Goal: Use online tool/utility: Use online tool/utility

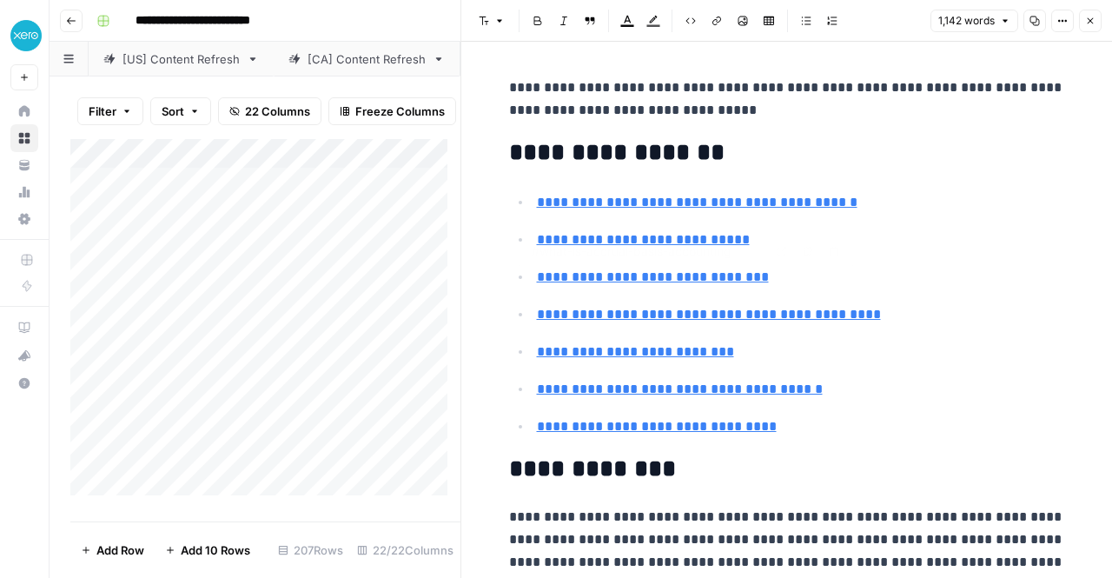
type input "#which-accounting-method-should-your-business-use"
click at [377, 480] on div "Add Column" at bounding box center [265, 323] width 390 height 369
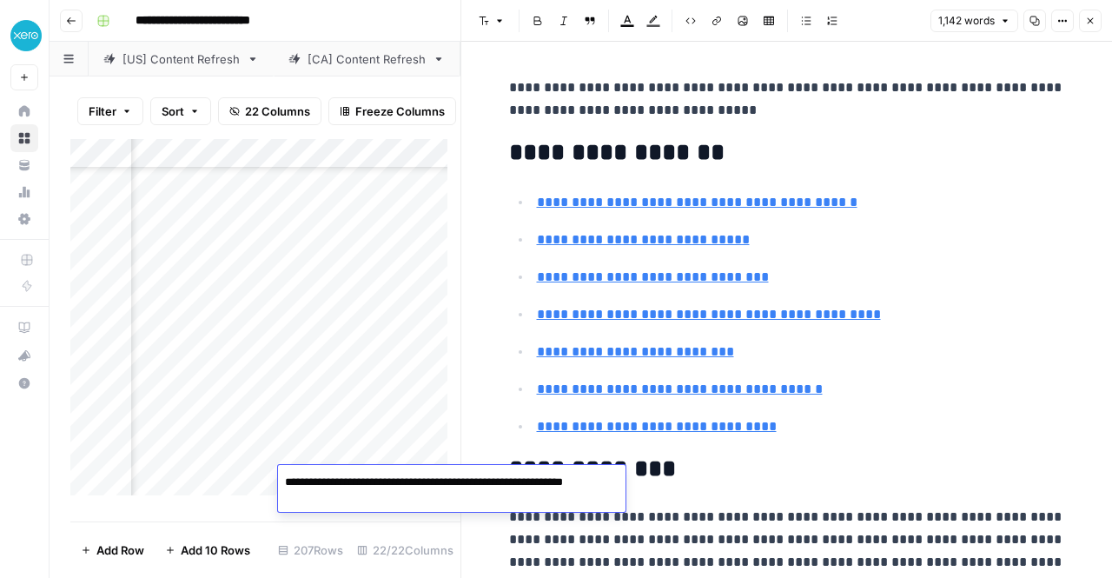
click at [929, 222] on ul "**********" at bounding box center [787, 314] width 556 height 248
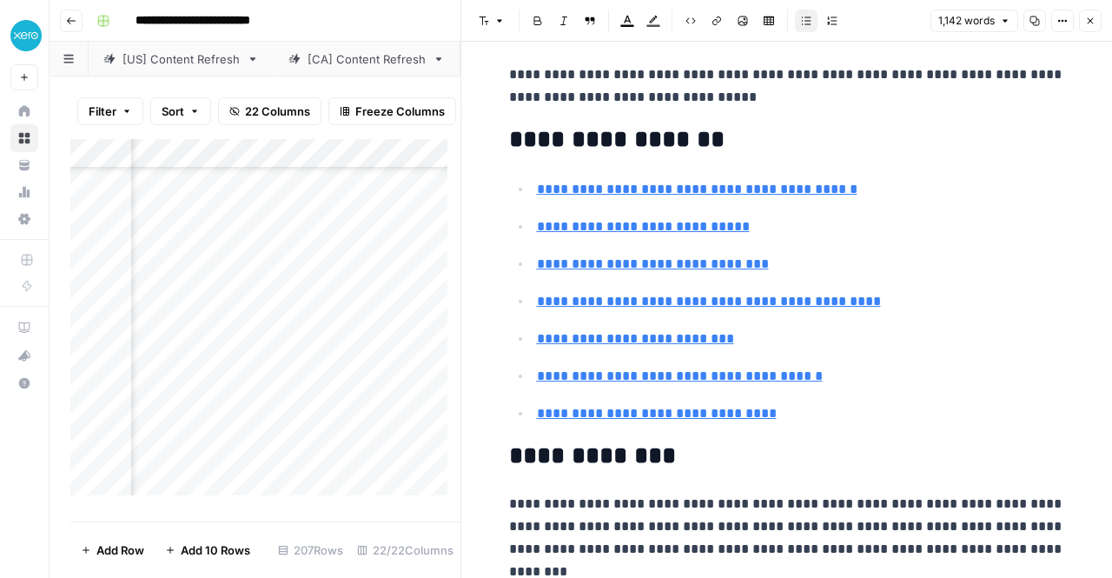
scroll to position [12, 0]
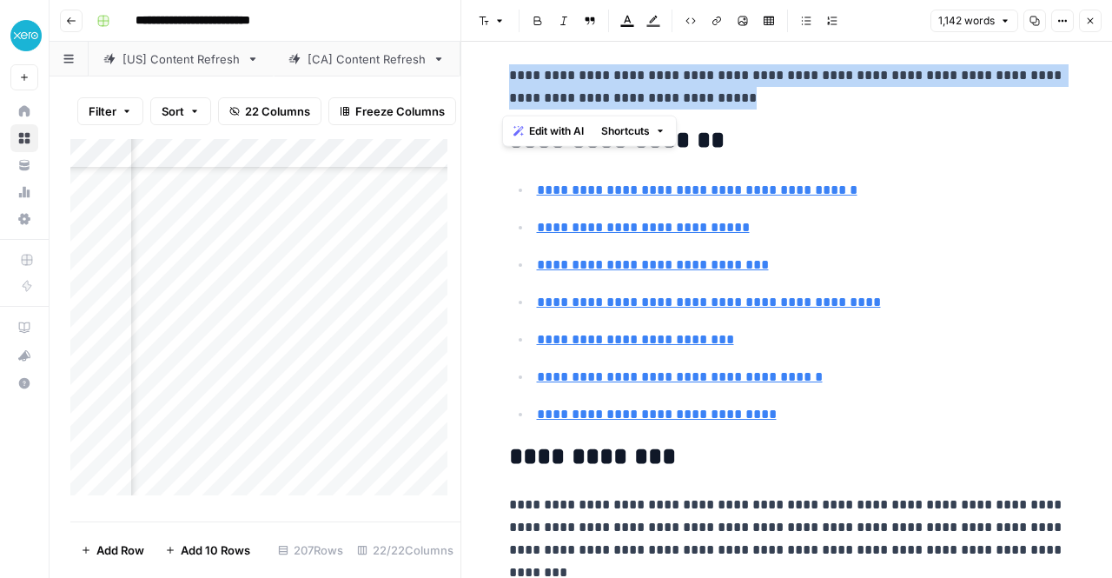
drag, startPoint x: 732, startPoint y: 96, endPoint x: 494, endPoint y: 70, distance: 239.5
copy p "**********"
click at [338, 486] on div "Add Column" at bounding box center [265, 323] width 390 height 369
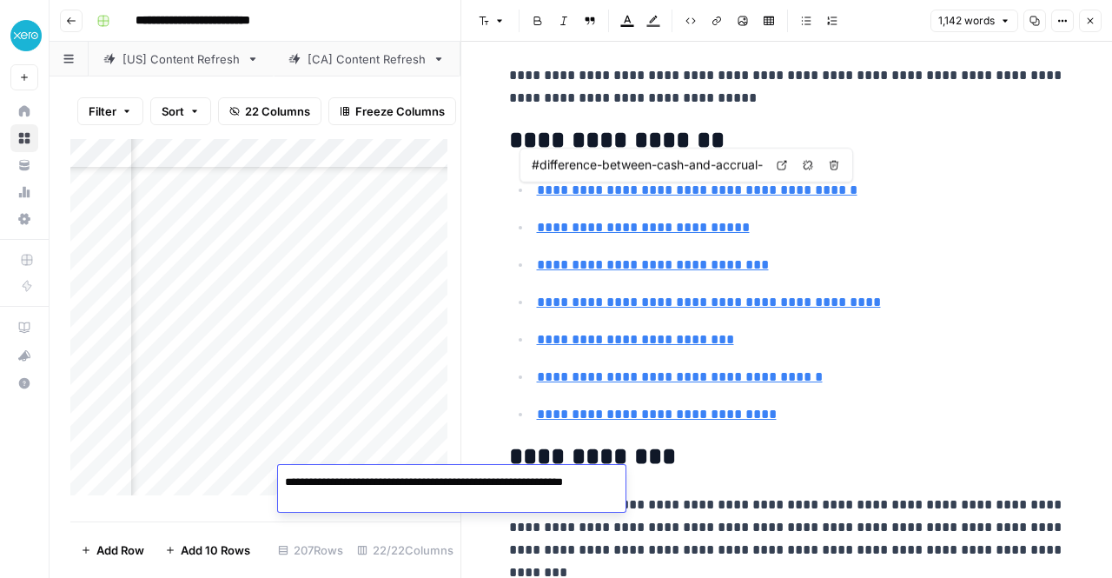
type input "#hybrid-methods-of-accounting"
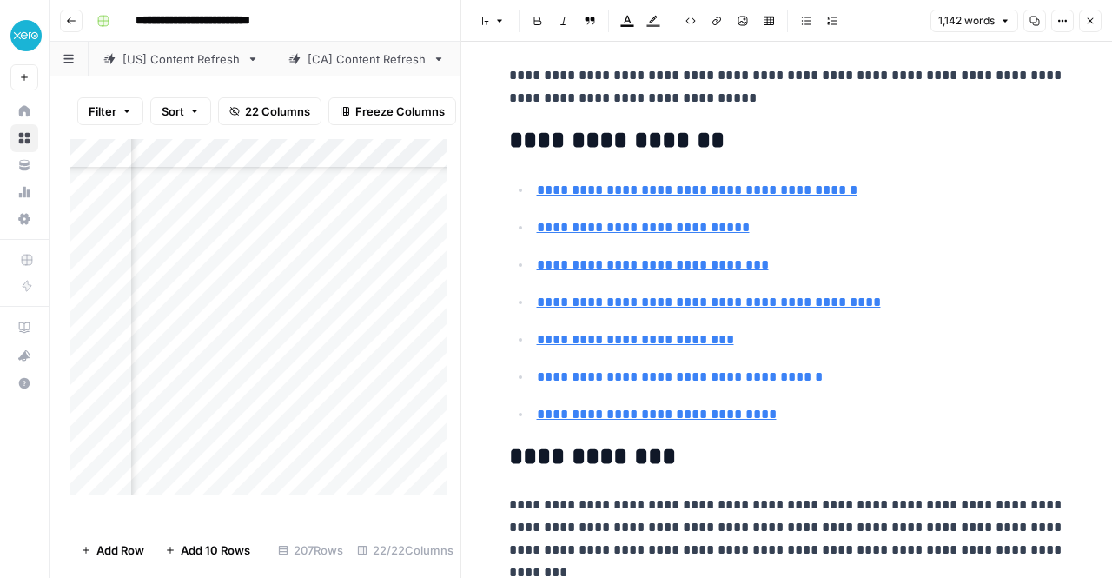
click at [365, 446] on div "Add Column" at bounding box center [265, 323] width 390 height 369
click at [394, 484] on div "Add Column" at bounding box center [265, 323] width 390 height 369
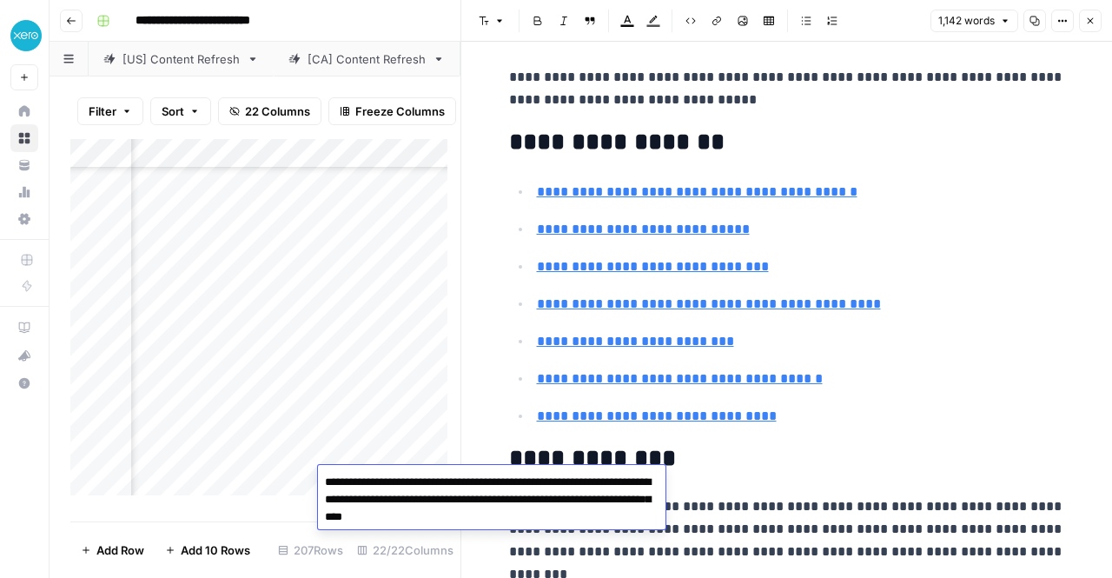
scroll to position [0, 0]
